Goal: Find specific page/section: Find specific page/section

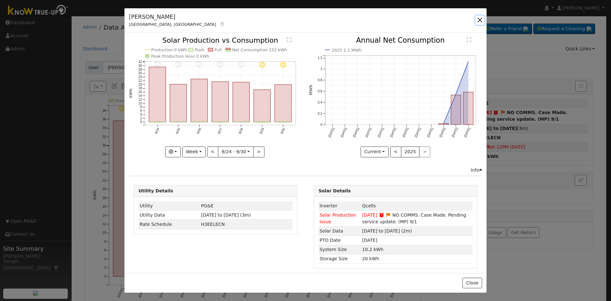
click at [480, 18] on button "button" at bounding box center [480, 20] width 9 height 9
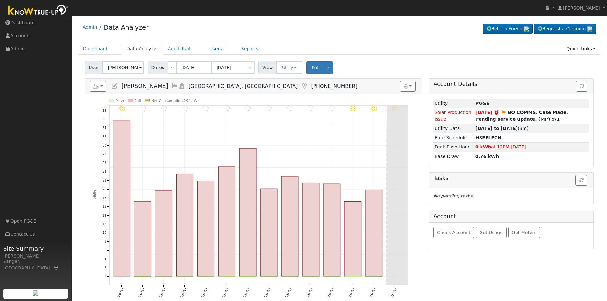
drag, startPoint x: 206, startPoint y: 49, endPoint x: 209, endPoint y: 51, distance: 3.9
click at [206, 49] on link "Users" at bounding box center [215, 49] width 22 height 12
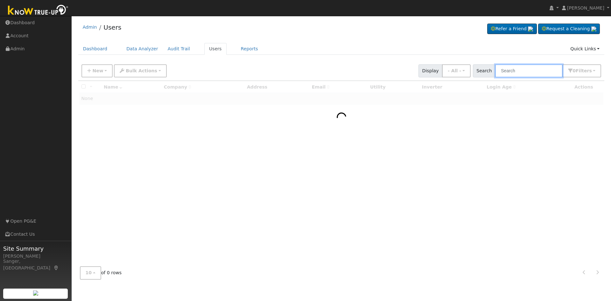
click at [515, 71] on input "text" at bounding box center [528, 70] width 67 height 13
paste input "[PERSON_NAME]"
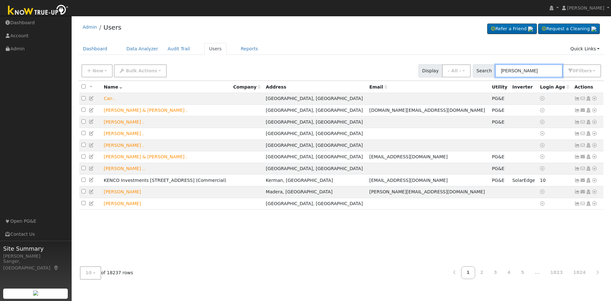
type input "[PERSON_NAME]"
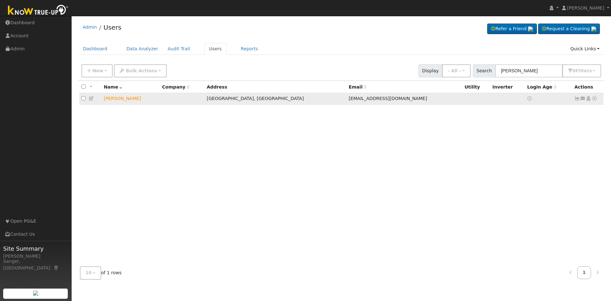
click at [583, 100] on icon at bounding box center [583, 98] width 6 height 4
